Goal: Task Accomplishment & Management: Check status

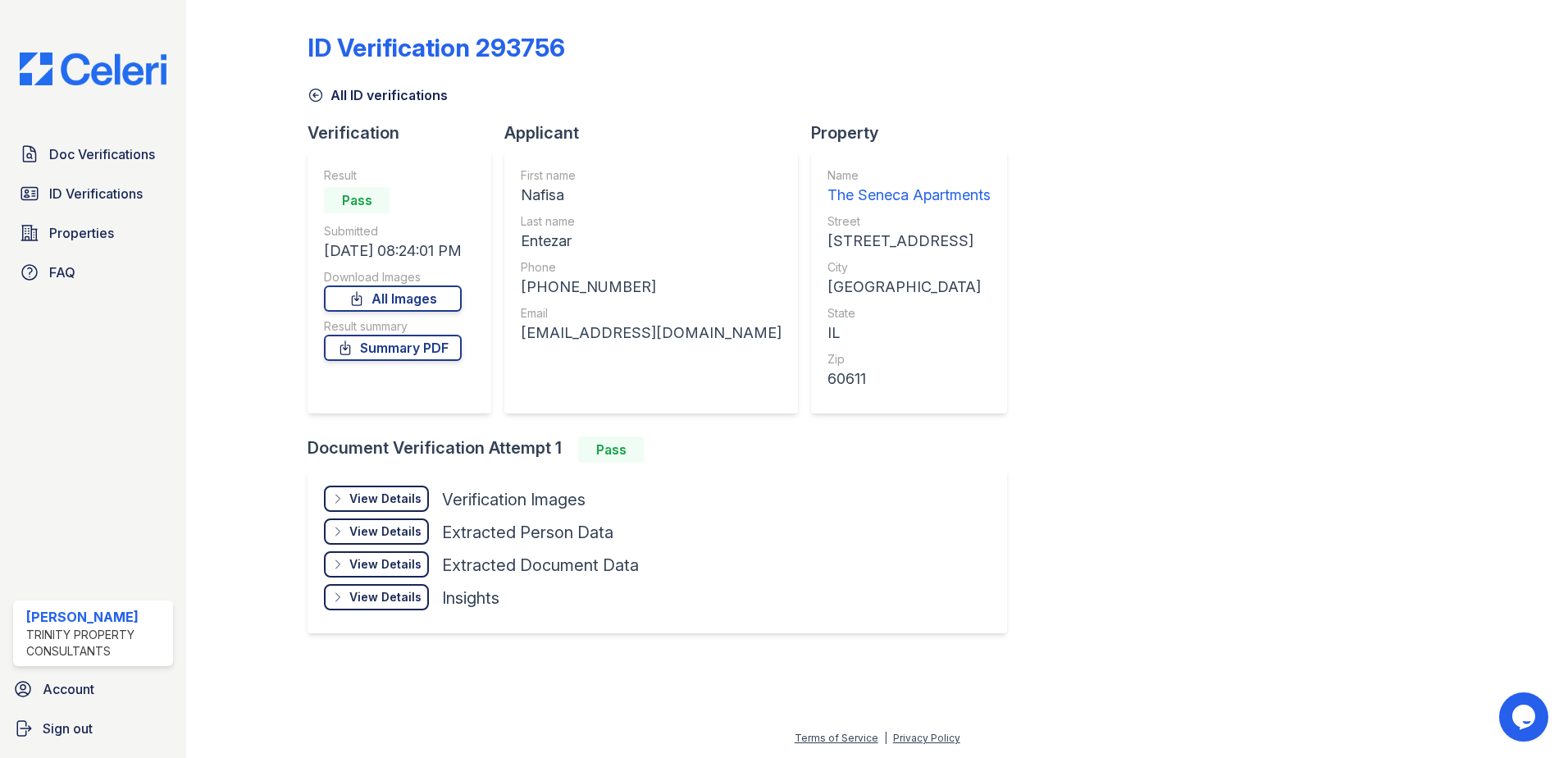
click at [253, 275] on div at bounding box center [259, 331] width 95 height 650
click at [114, 192] on span "ID Verifications" at bounding box center [96, 194] width 93 height 20
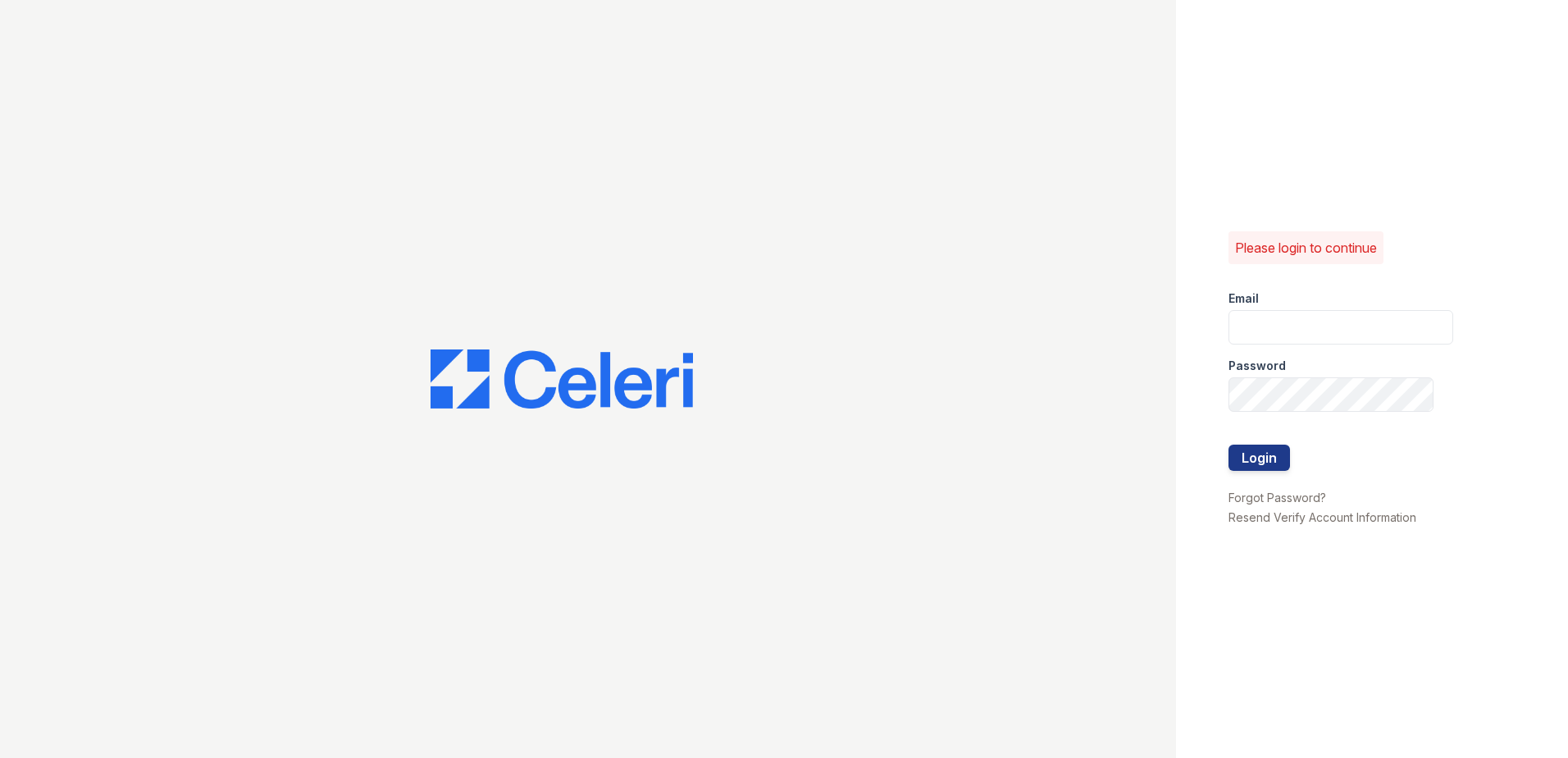
type input "[EMAIL_ADDRESS][DOMAIN_NAME]"
click at [1029, 450] on button "Login" at bounding box center [1259, 458] width 62 height 26
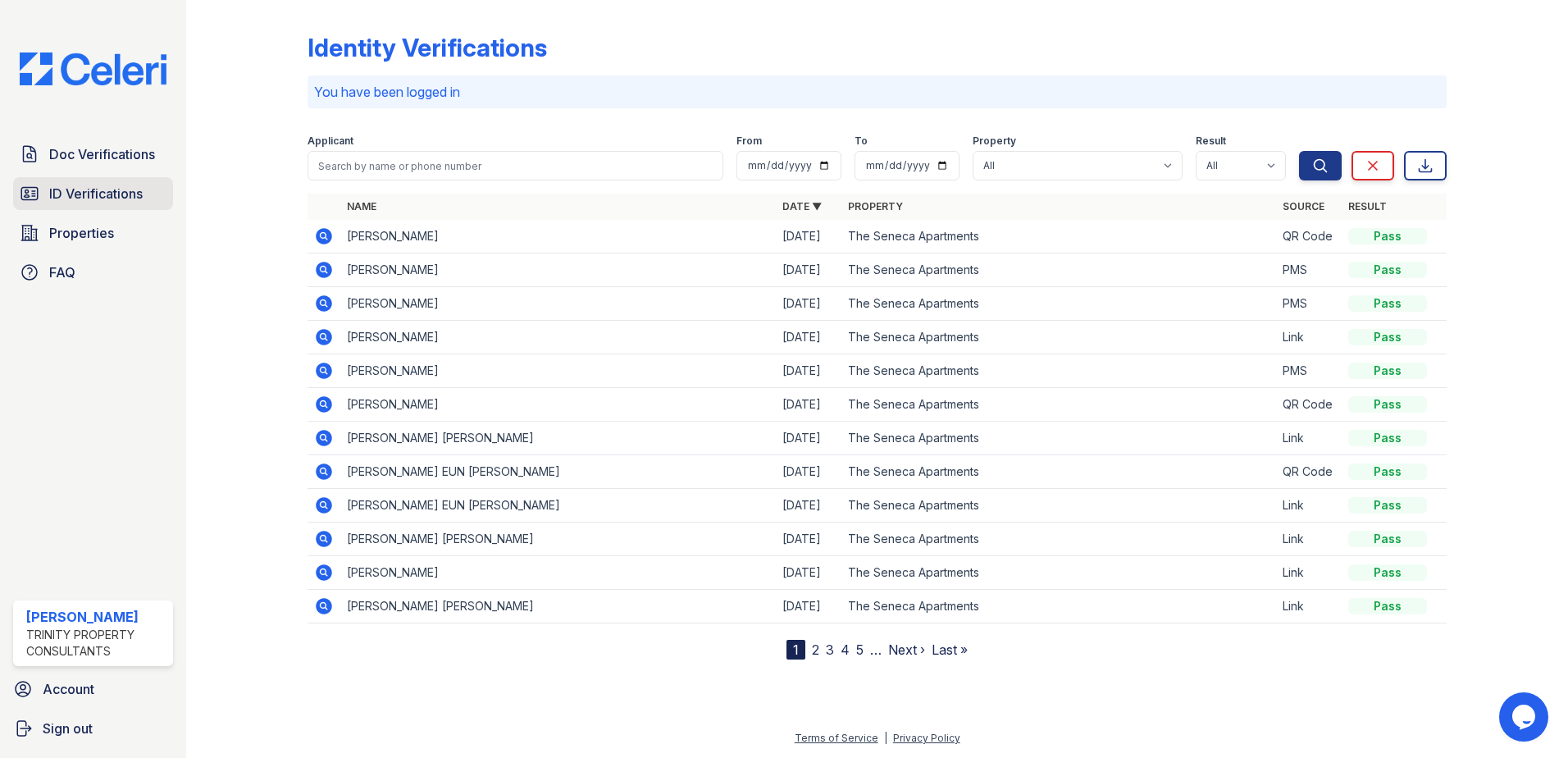
click at [87, 189] on span "ID Verifications" at bounding box center [96, 194] width 93 height 20
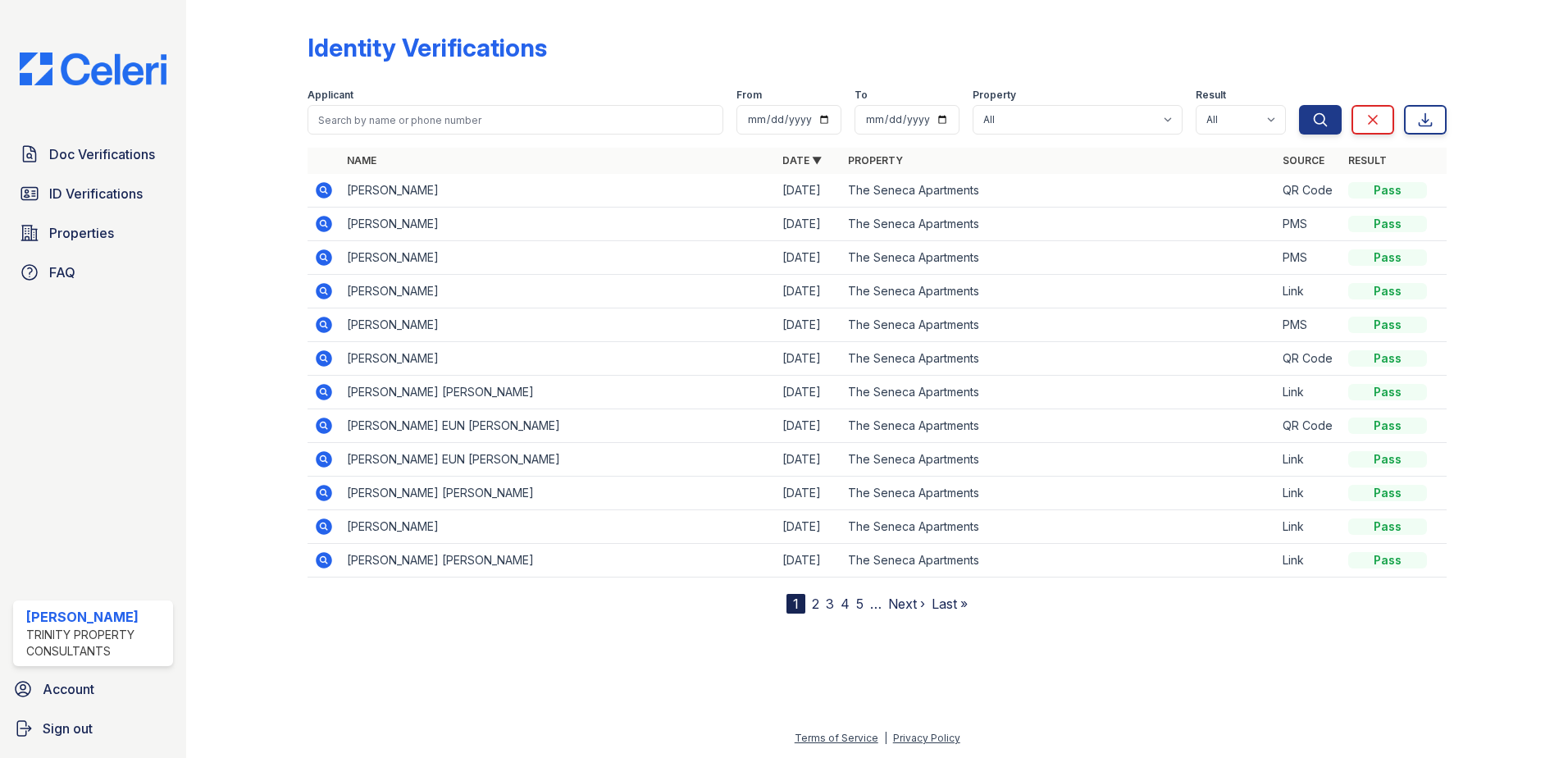
click at [452, 161] on th "Name" at bounding box center [558, 161] width 436 height 26
click at [451, 119] on input "search" at bounding box center [516, 120] width 416 height 30
type input "aus"
click at [1299, 105] on button "Search" at bounding box center [1320, 120] width 43 height 30
